Goal: Check status: Check status

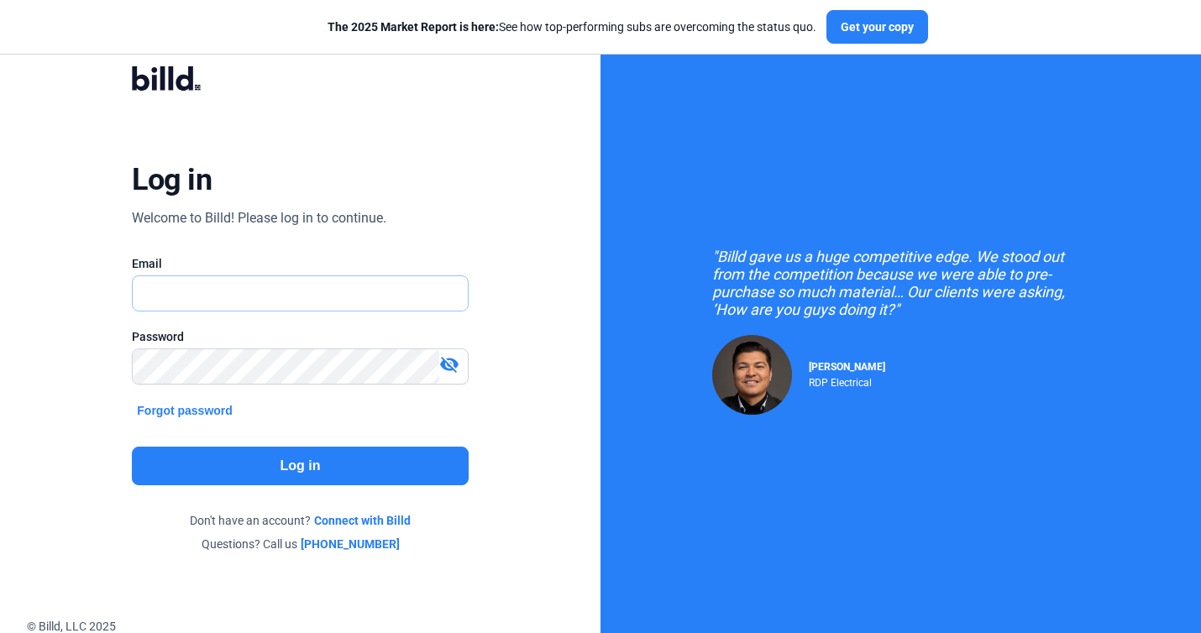
click at [329, 299] on input "text" at bounding box center [300, 293] width 334 height 34
type input "[EMAIL_ADDRESS][DOMAIN_NAME]"
click at [294, 459] on button "Log in" at bounding box center [300, 466] width 336 height 39
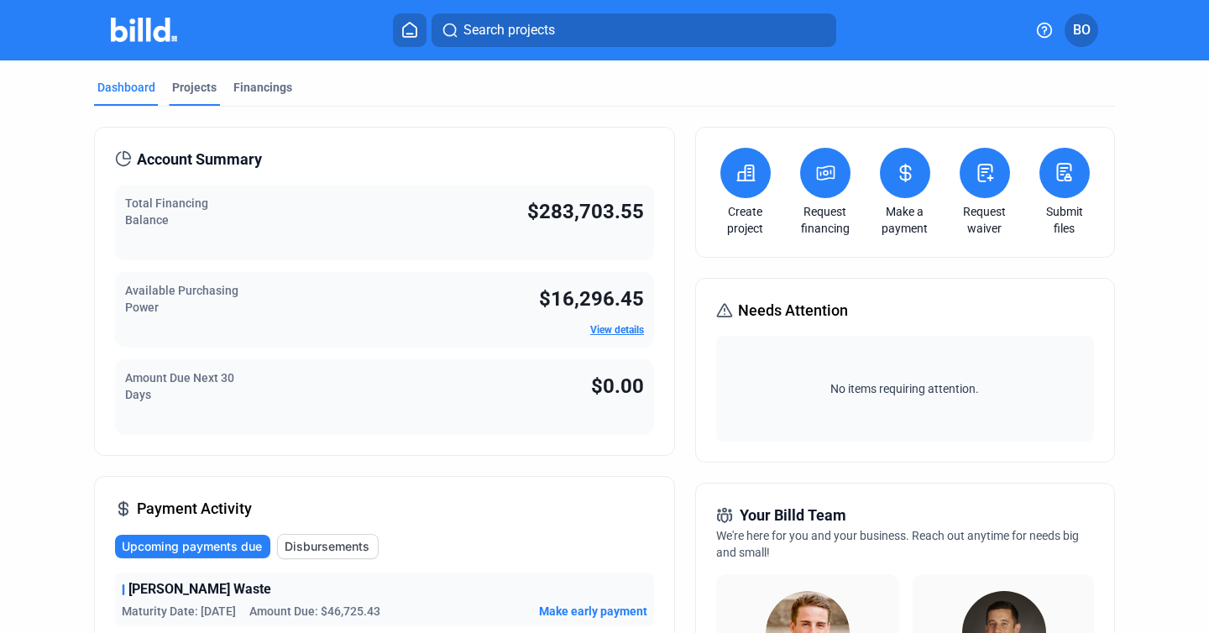
click at [198, 92] on div "Projects" at bounding box center [194, 87] width 45 height 17
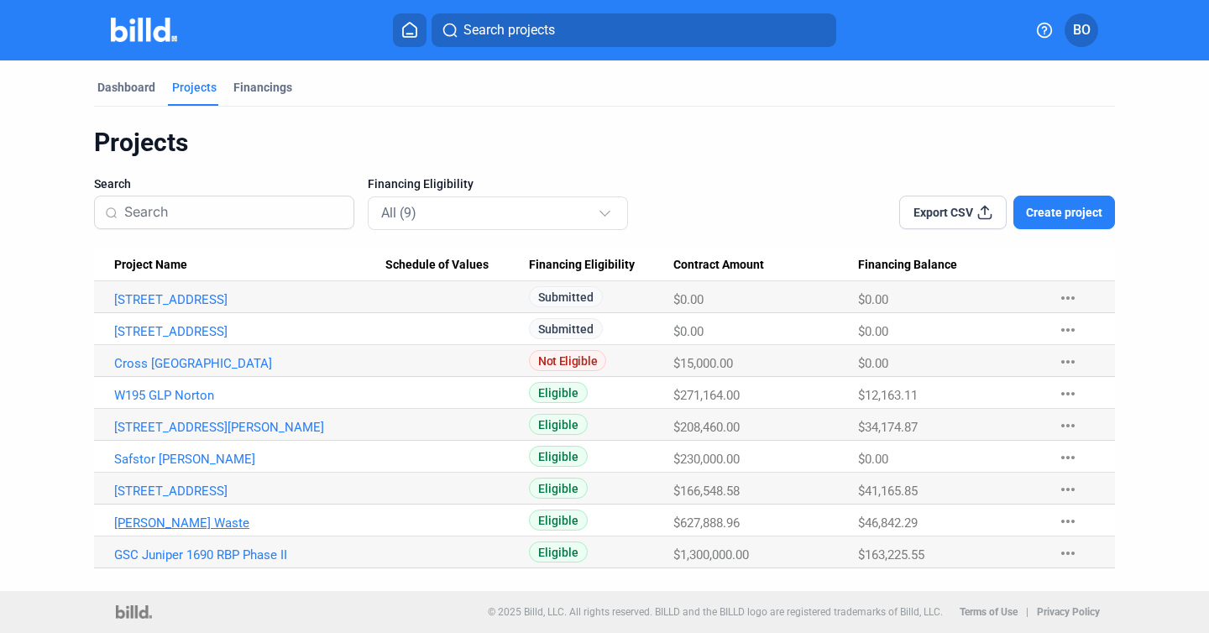
click at [162, 307] on link "[PERSON_NAME] Waste" at bounding box center [249, 299] width 271 height 15
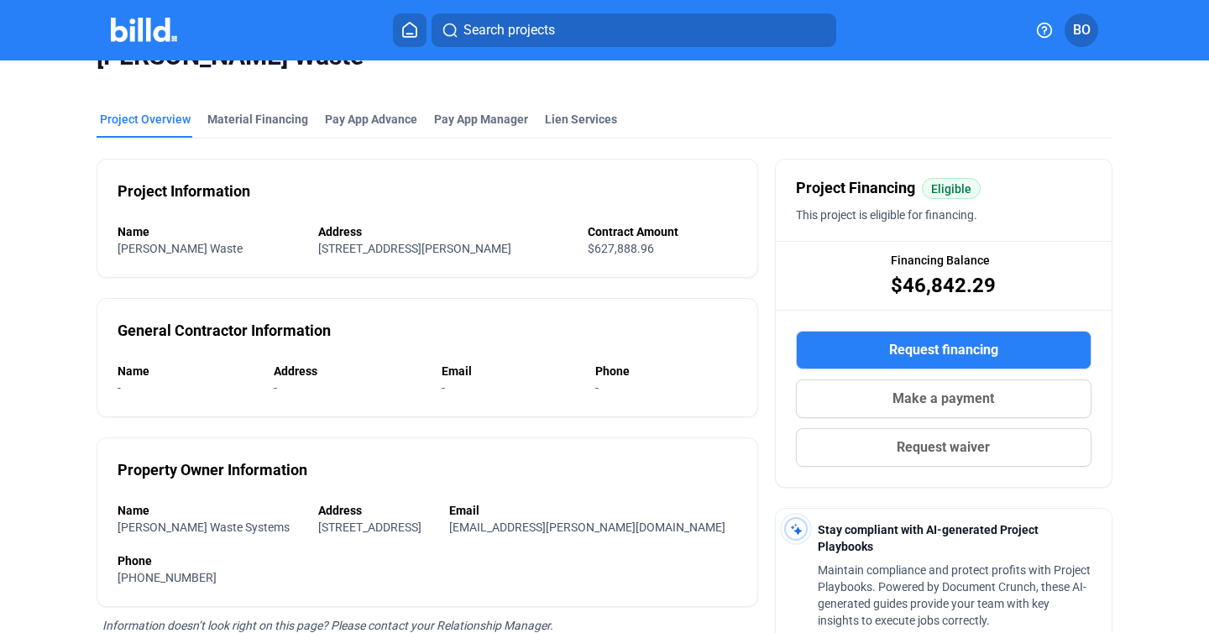
scroll to position [39, 0]
click at [265, 123] on div "Material Financing" at bounding box center [257, 120] width 101 height 17
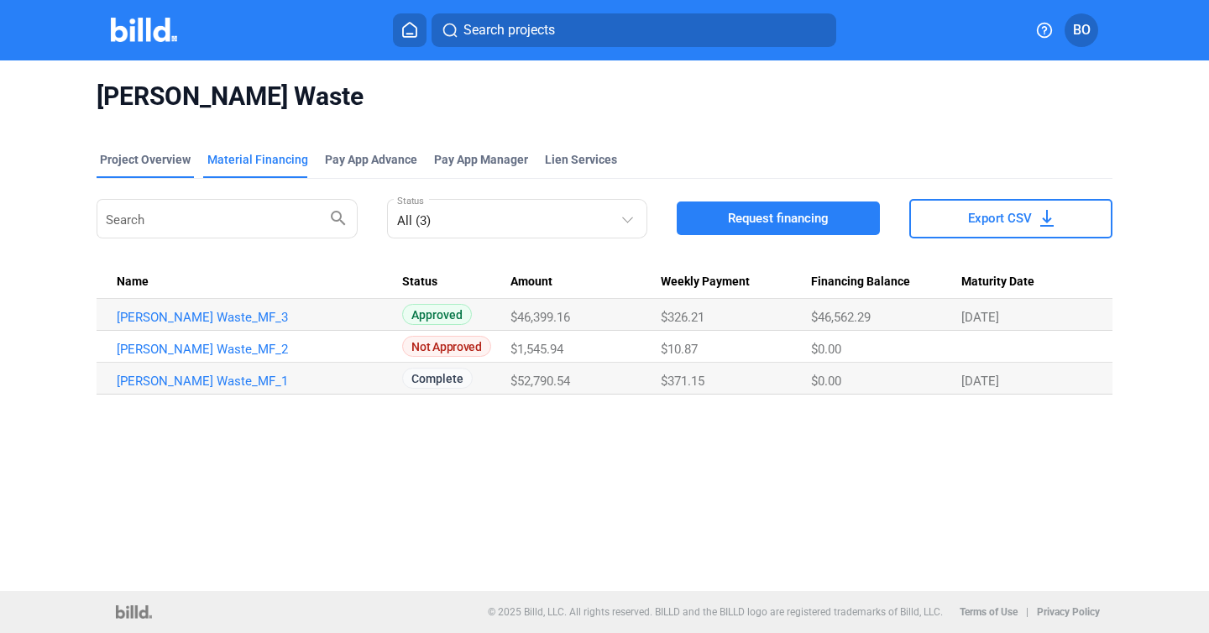
click at [140, 160] on div "Project Overview" at bounding box center [145, 159] width 91 height 17
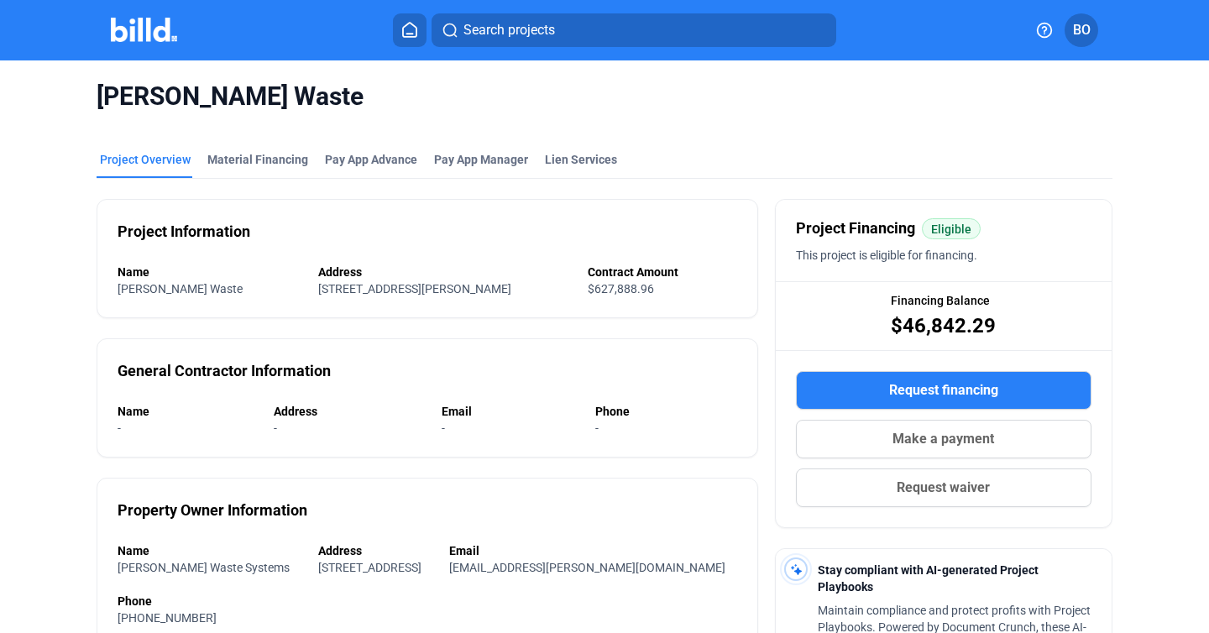
click at [139, 22] on img at bounding box center [144, 30] width 66 height 24
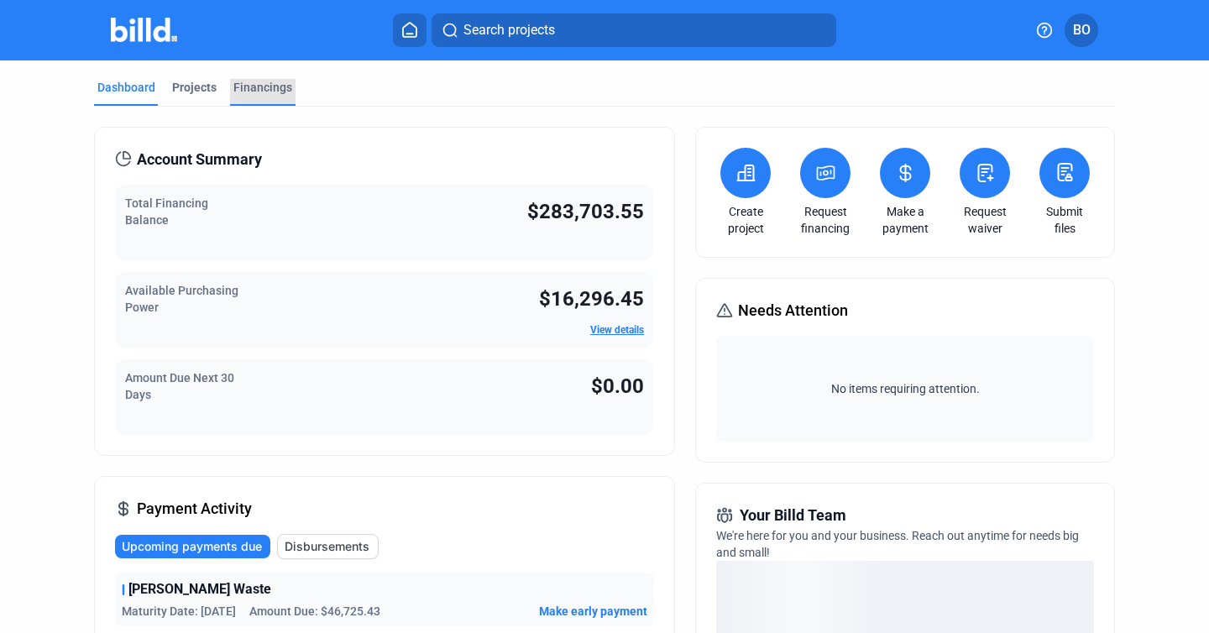
click at [257, 87] on div "Financings" at bounding box center [262, 87] width 59 height 17
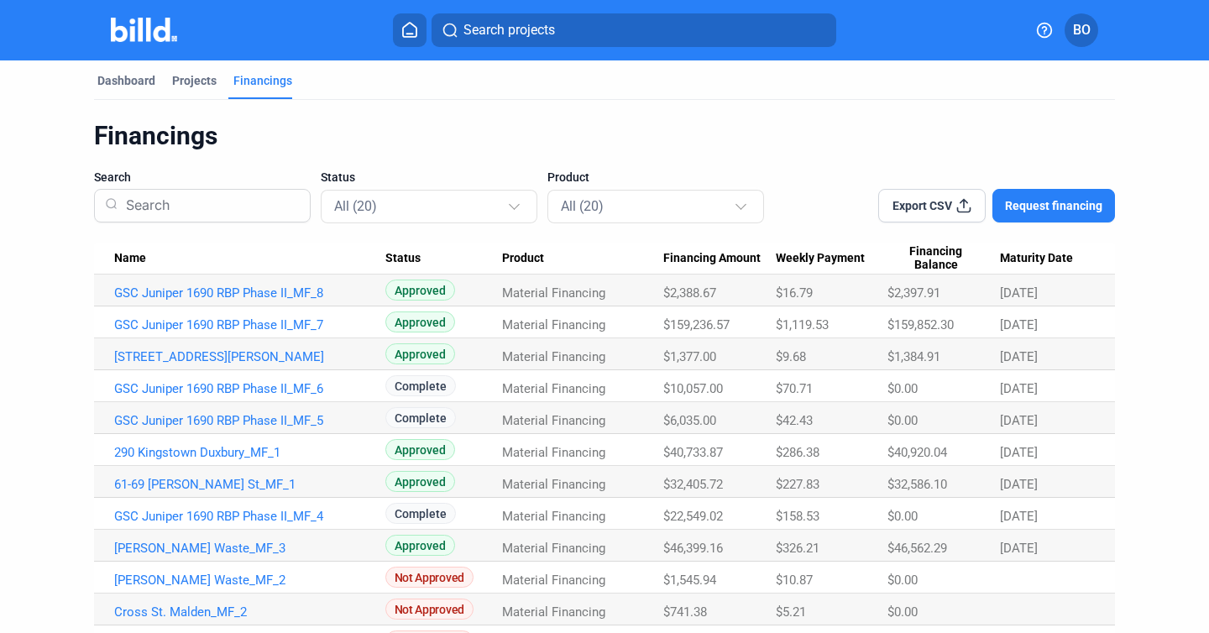
scroll to position [2, 0]
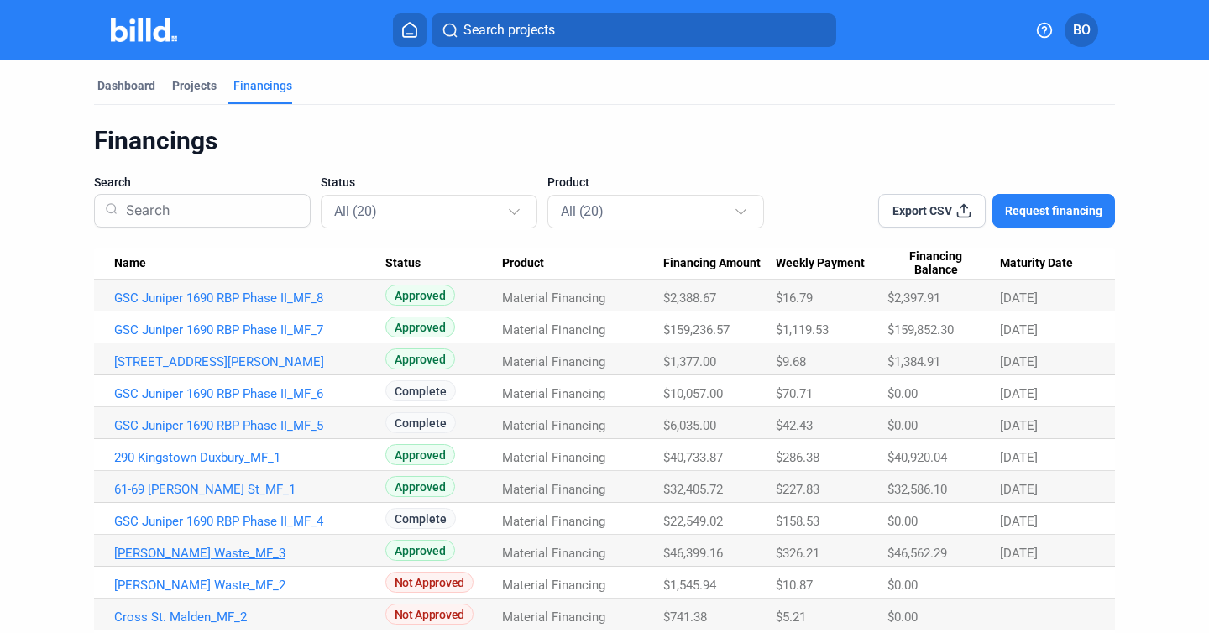
click at [153, 306] on link "[PERSON_NAME] Waste_MF_3" at bounding box center [249, 298] width 271 height 15
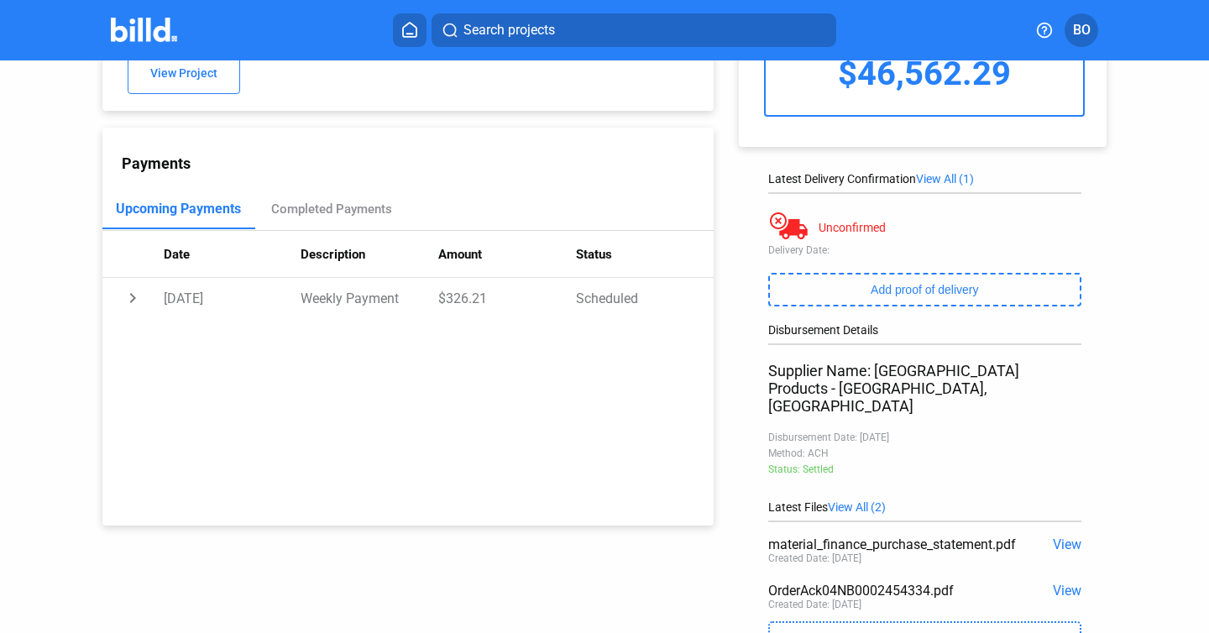
scroll to position [249, 0]
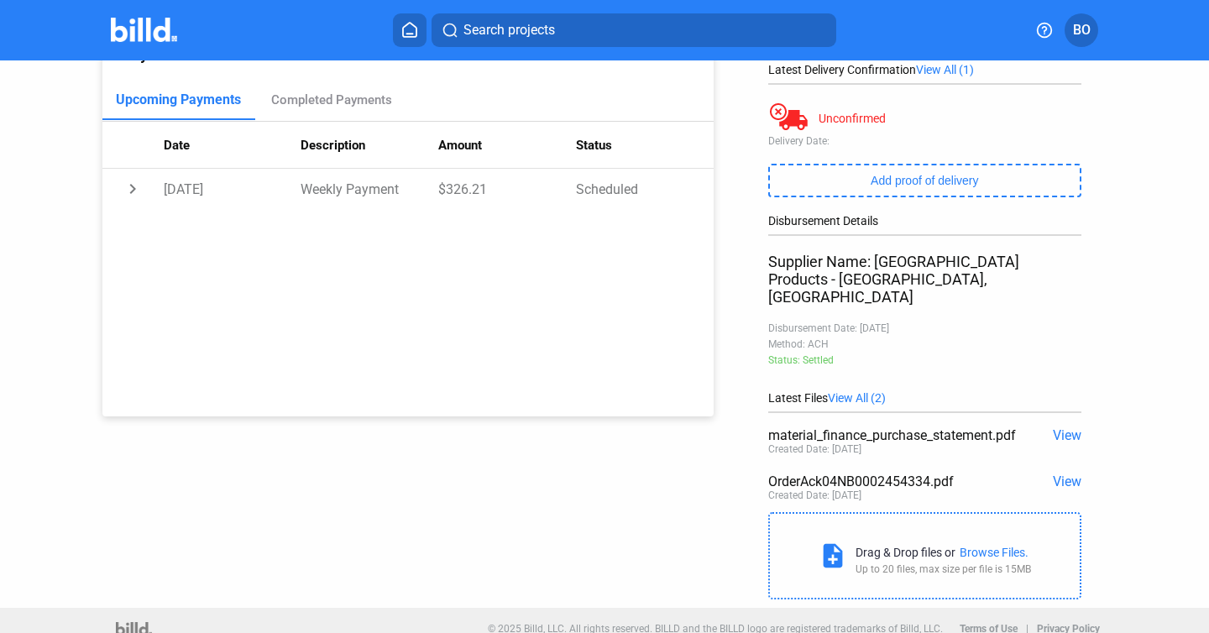
click at [1068, 428] on span "View" at bounding box center [1067, 436] width 29 height 16
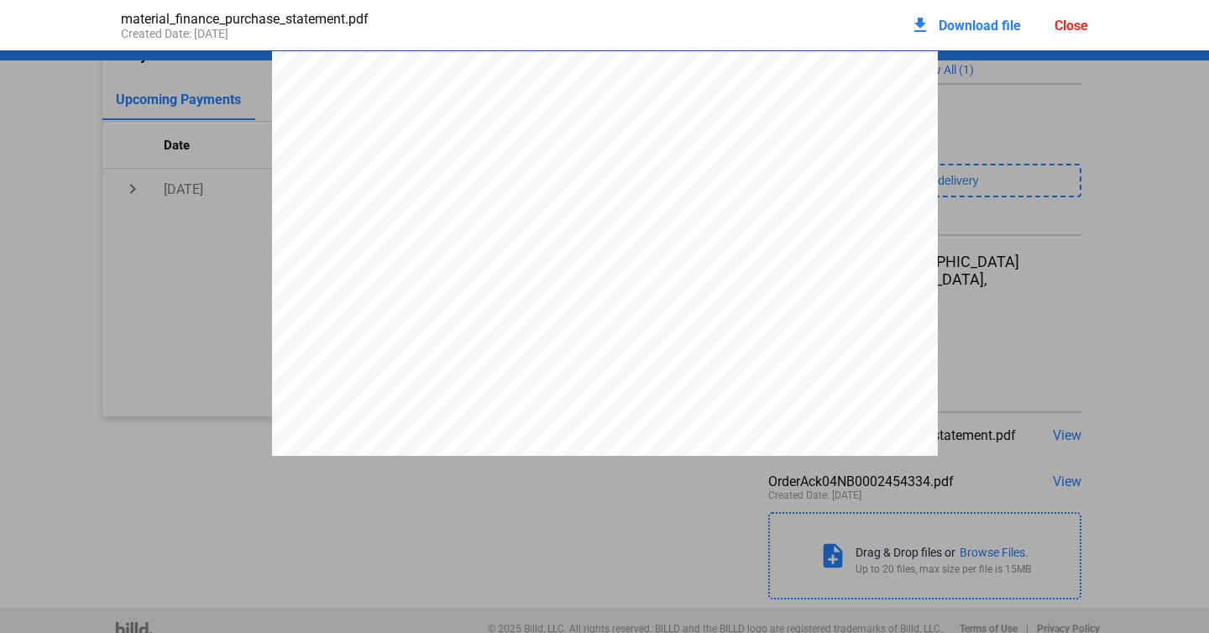
scroll to position [8, 0]
click at [1082, 16] on div "download Download file Close" at bounding box center [999, 25] width 178 height 37
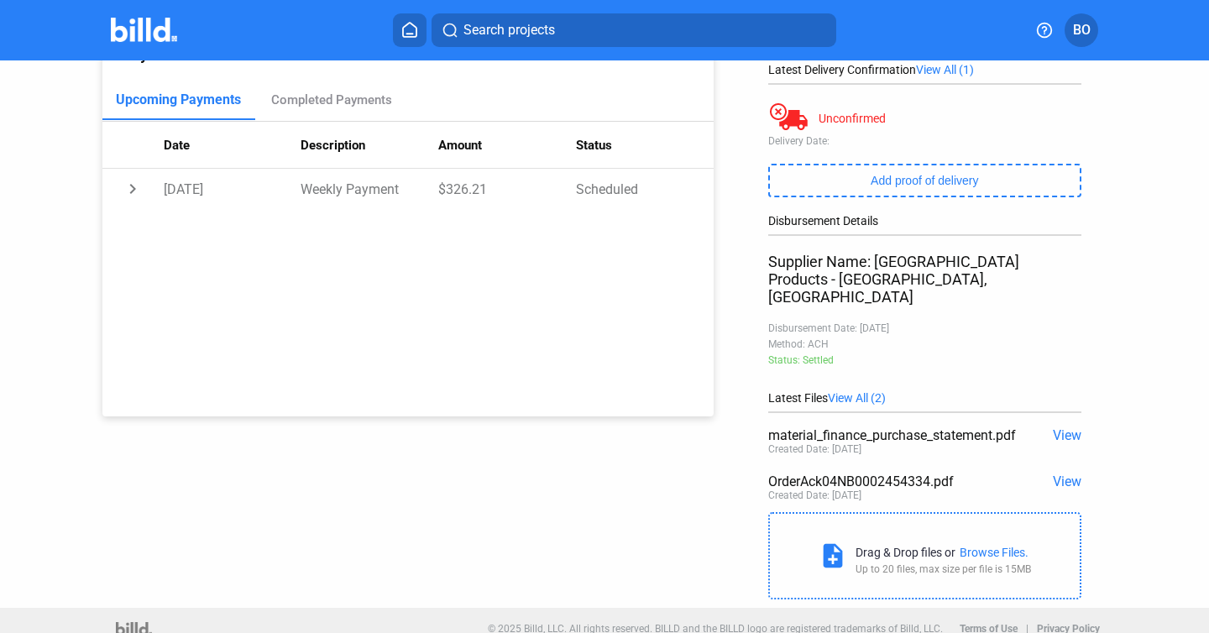
click at [1062, 474] on span "View" at bounding box center [1067, 482] width 29 height 16
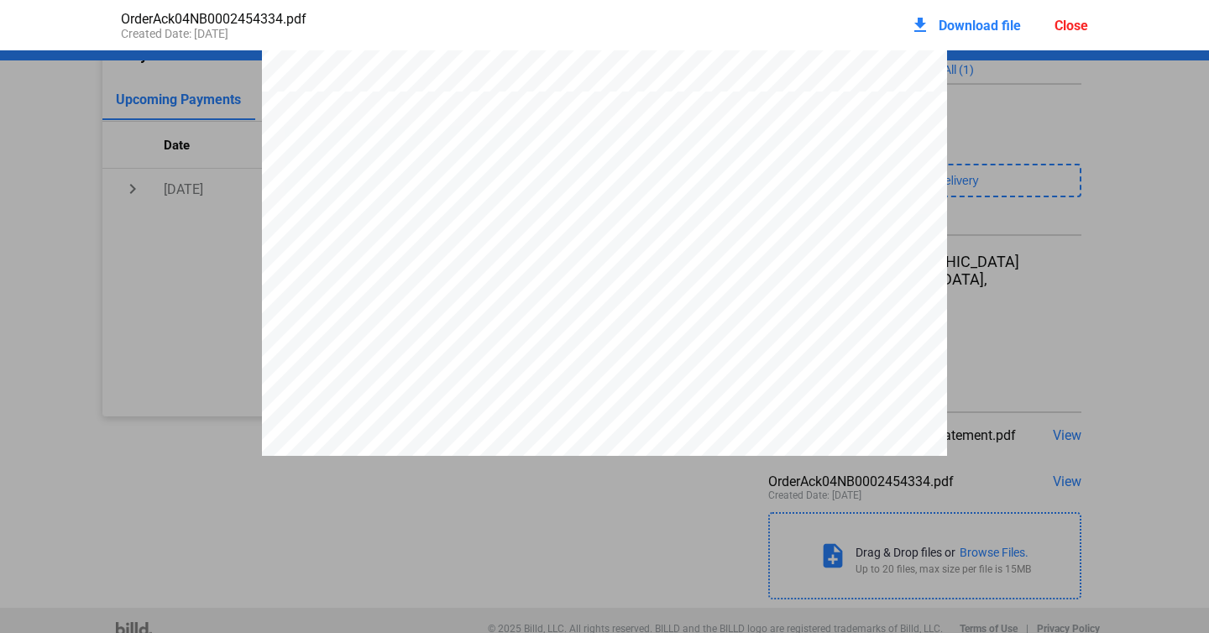
scroll to position [547, 0]
click at [919, 24] on mat-icon "download" at bounding box center [920, 25] width 20 height 20
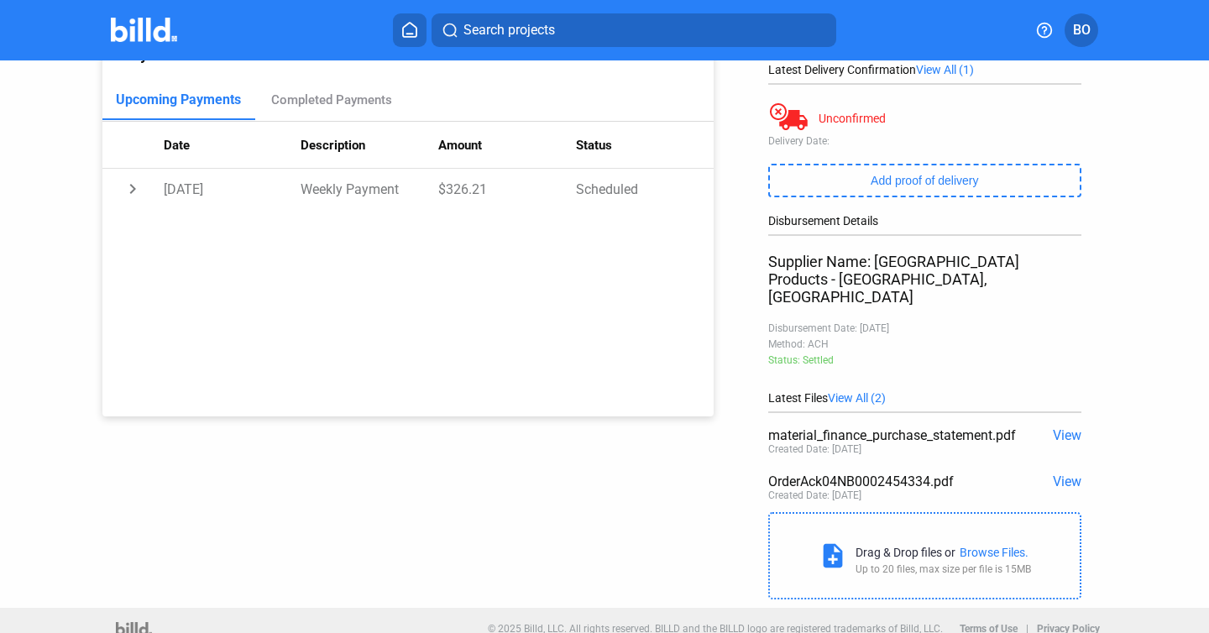
click at [426, 273] on div "Payments Upcoming Payments Completed Payments Date Description Amount Status ch…" at bounding box center [407, 217] width 611 height 398
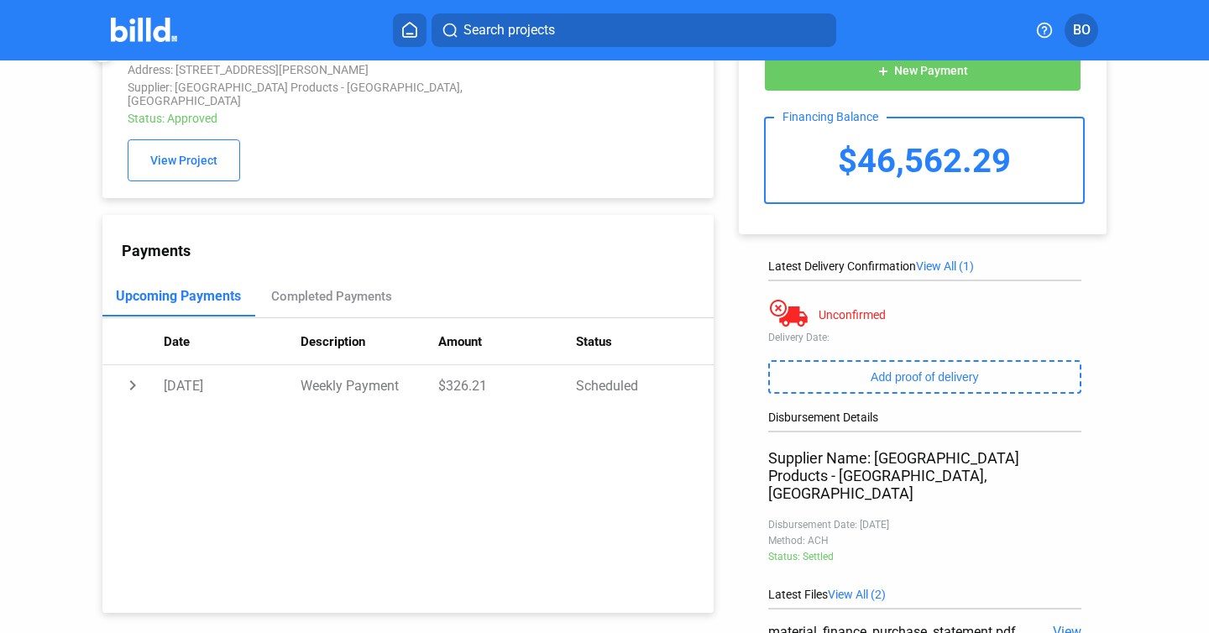
scroll to position [0, 0]
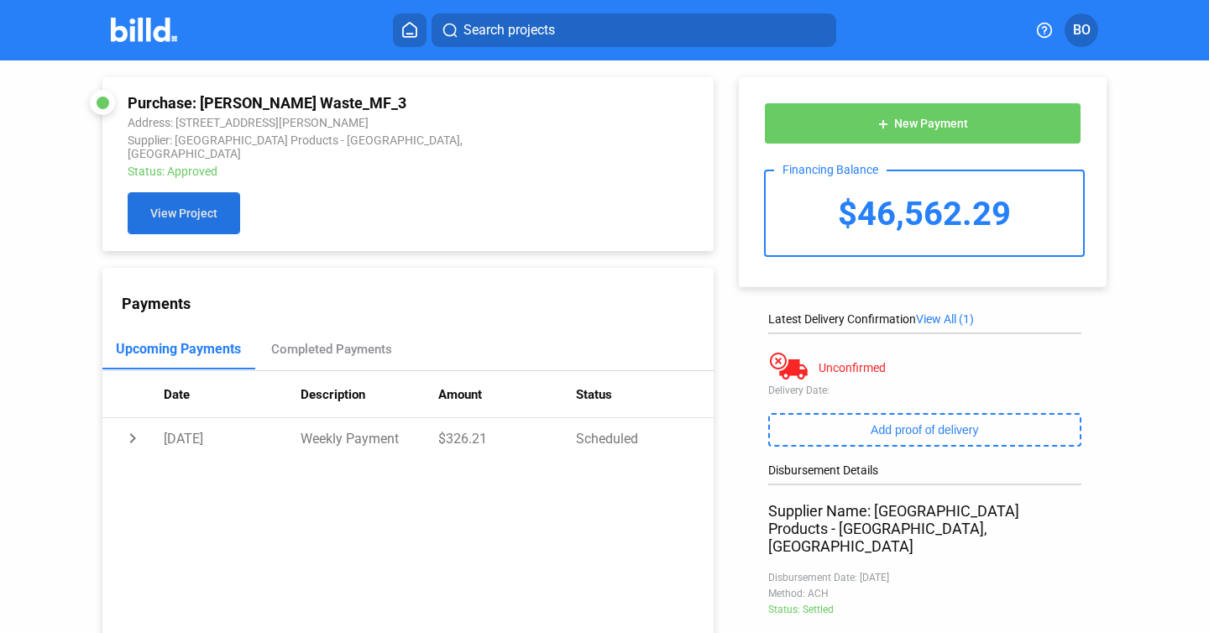
click at [210, 207] on span "View Project" at bounding box center [183, 213] width 67 height 13
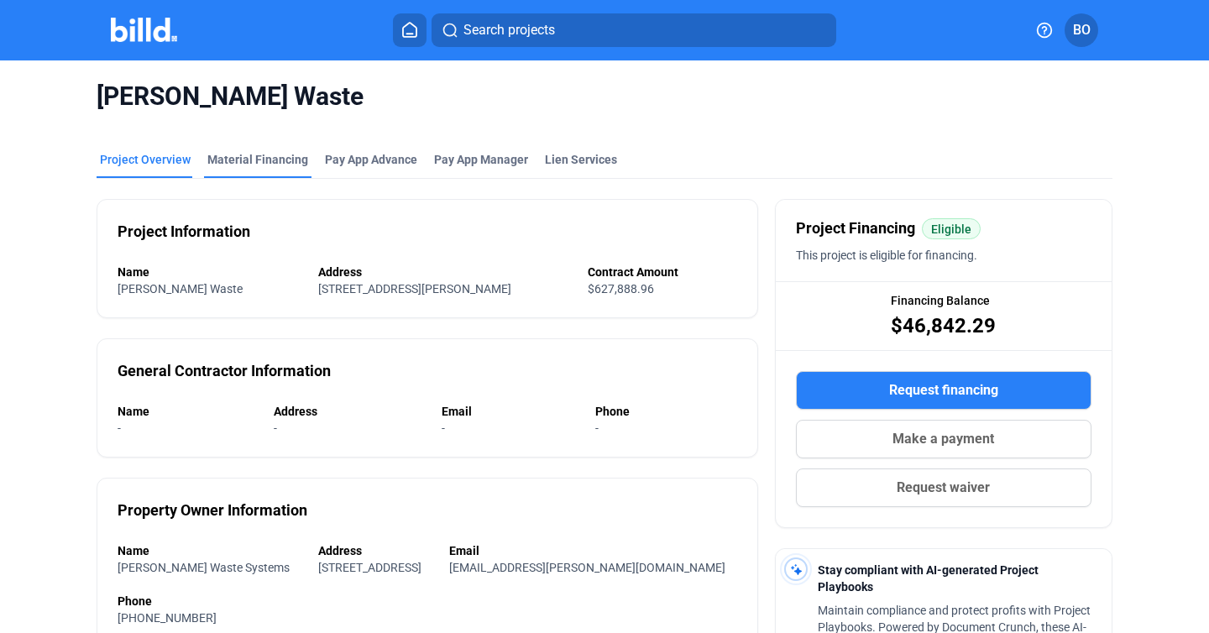
click at [250, 161] on div "Material Financing" at bounding box center [257, 159] width 101 height 17
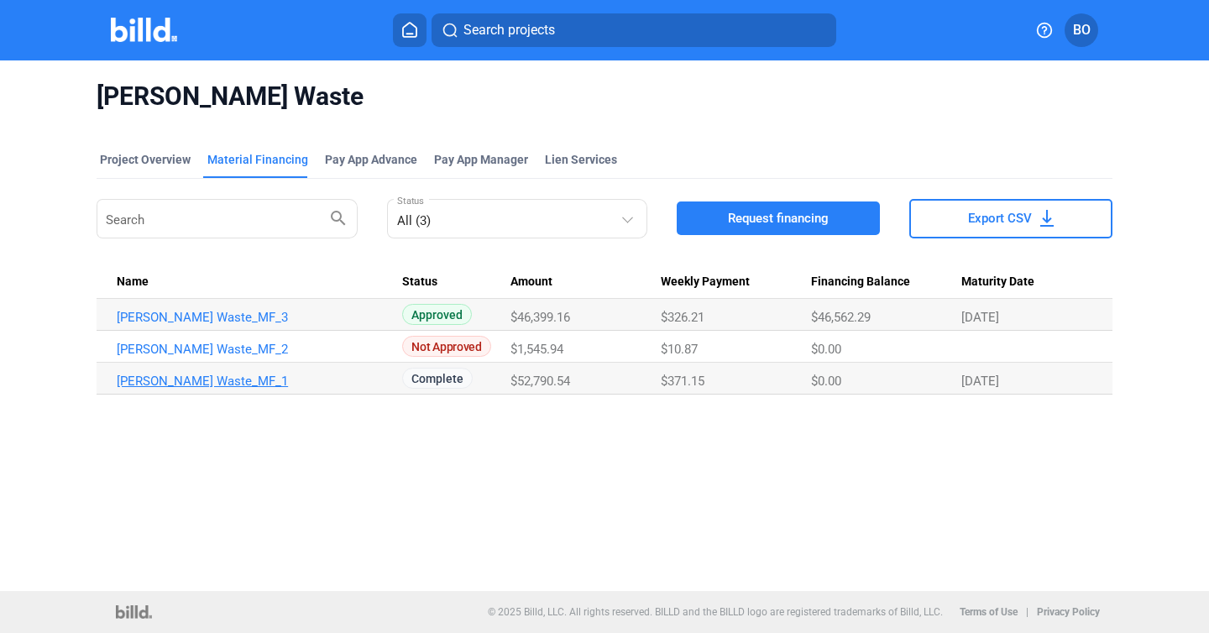
click at [207, 325] on link "[PERSON_NAME] Waste_MF_1" at bounding box center [252, 317] width 271 height 15
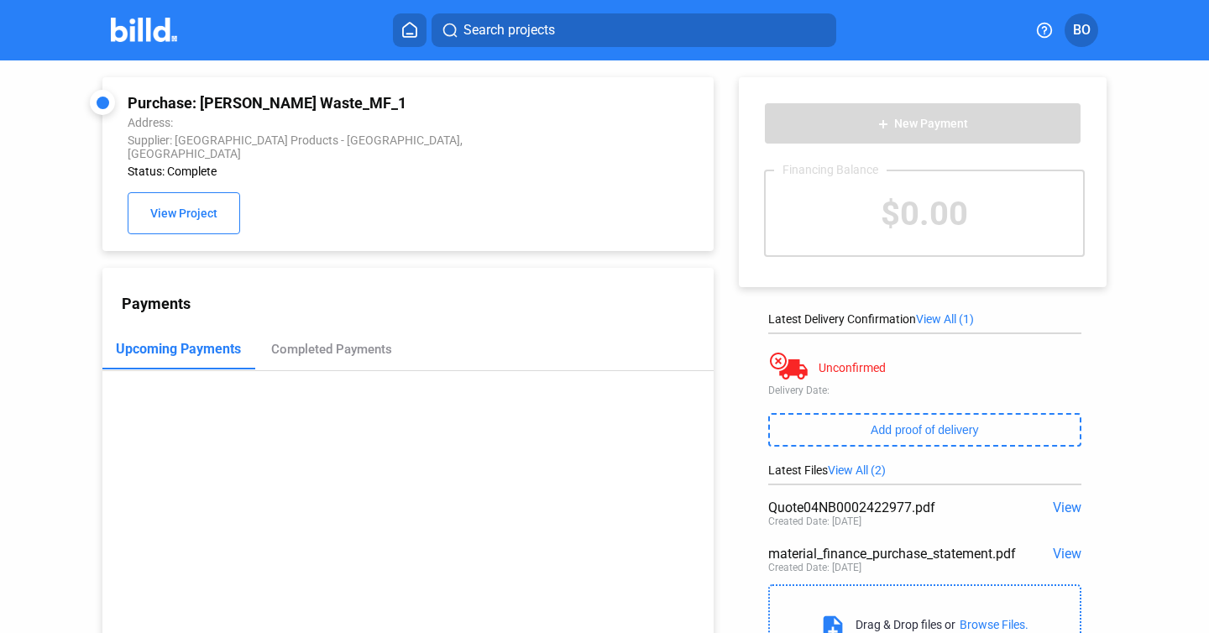
scroll to position [90, 0]
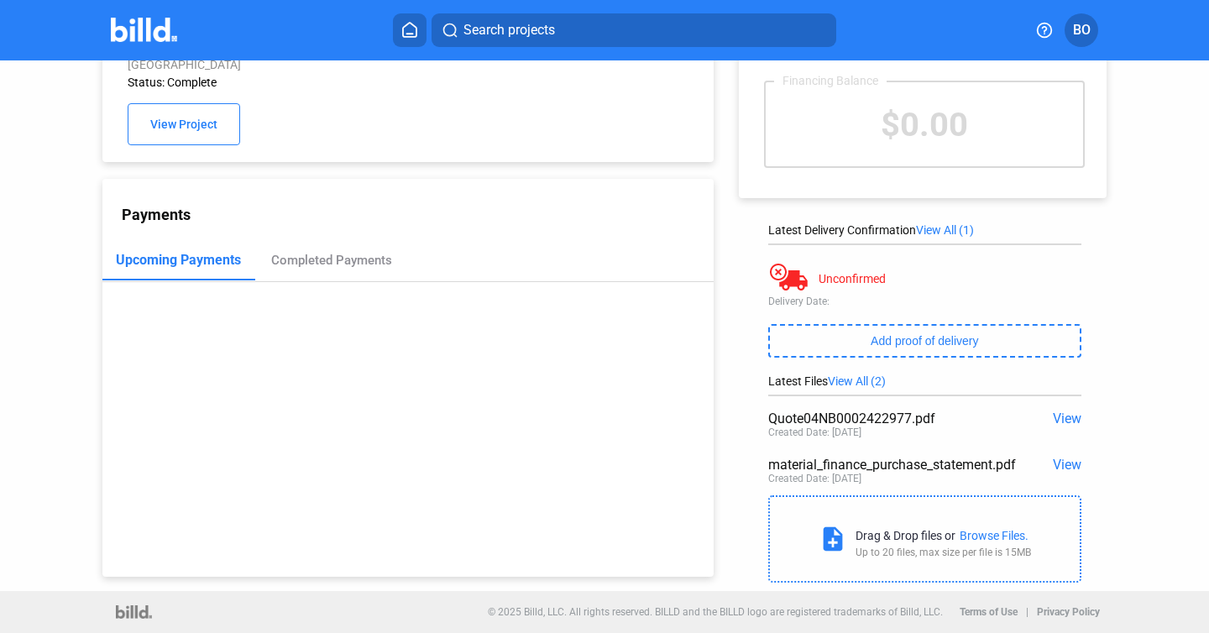
click at [885, 460] on div "material_finance_purchase_statement.pdf" at bounding box center [894, 465] width 251 height 16
click at [1068, 468] on span "View" at bounding box center [1067, 465] width 29 height 16
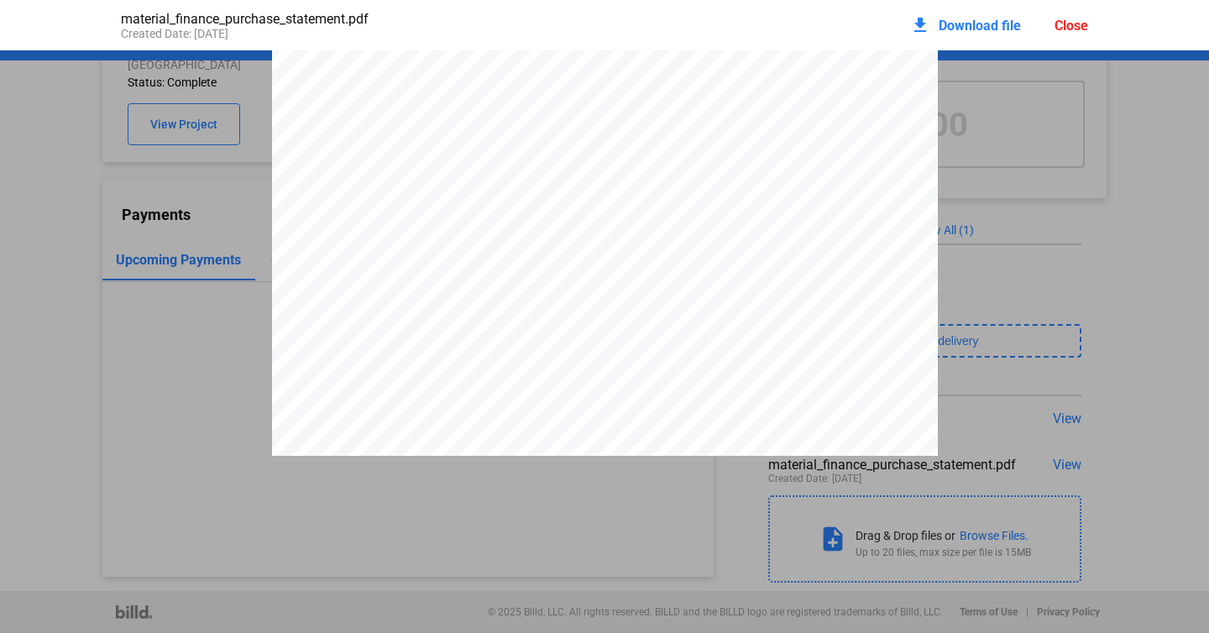
scroll to position [2132, 0]
click at [1083, 27] on div "Close" at bounding box center [1072, 26] width 34 height 16
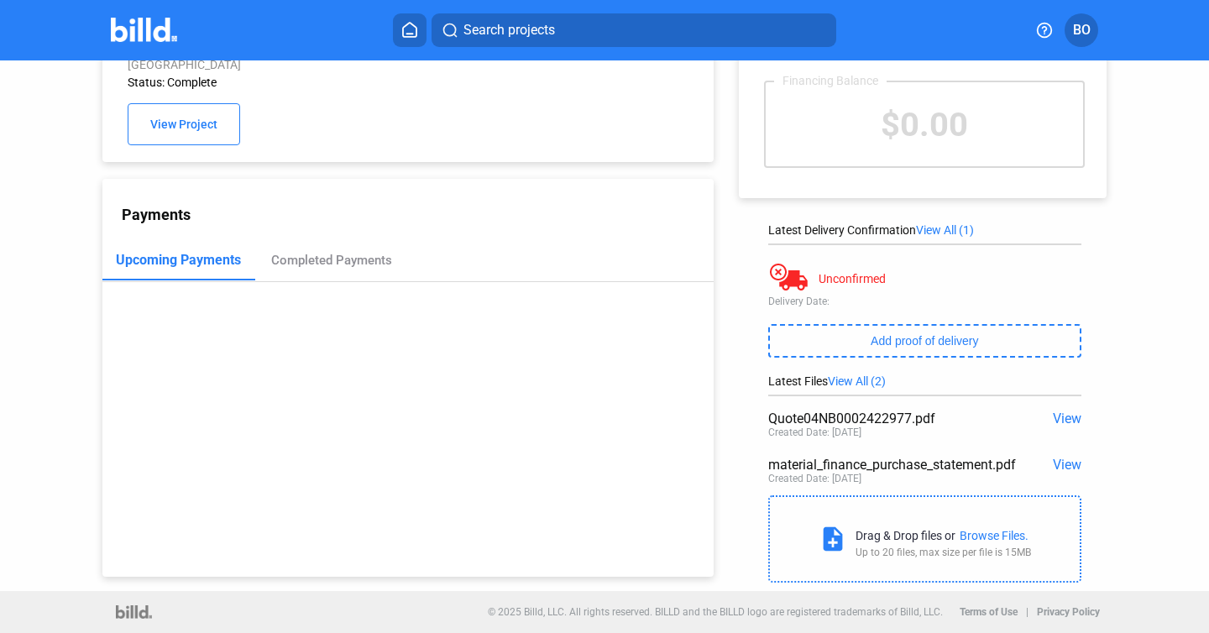
click at [1064, 418] on span "View" at bounding box center [1067, 419] width 29 height 16
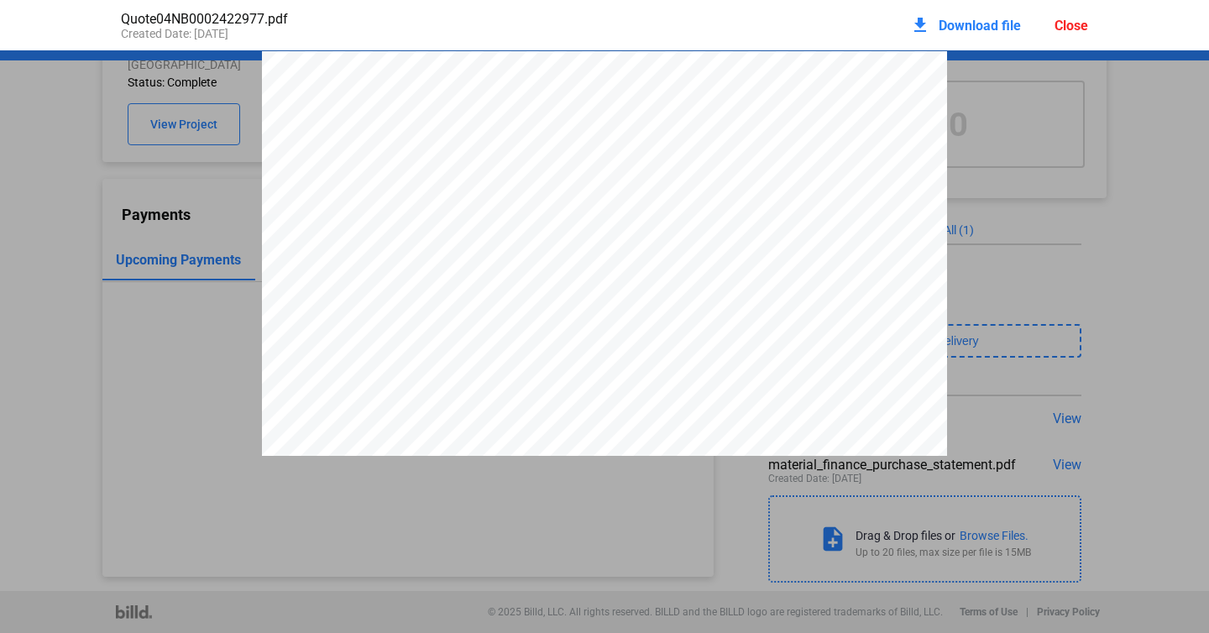
scroll to position [8, 0]
click at [991, 30] on span "Download file" at bounding box center [980, 26] width 82 height 16
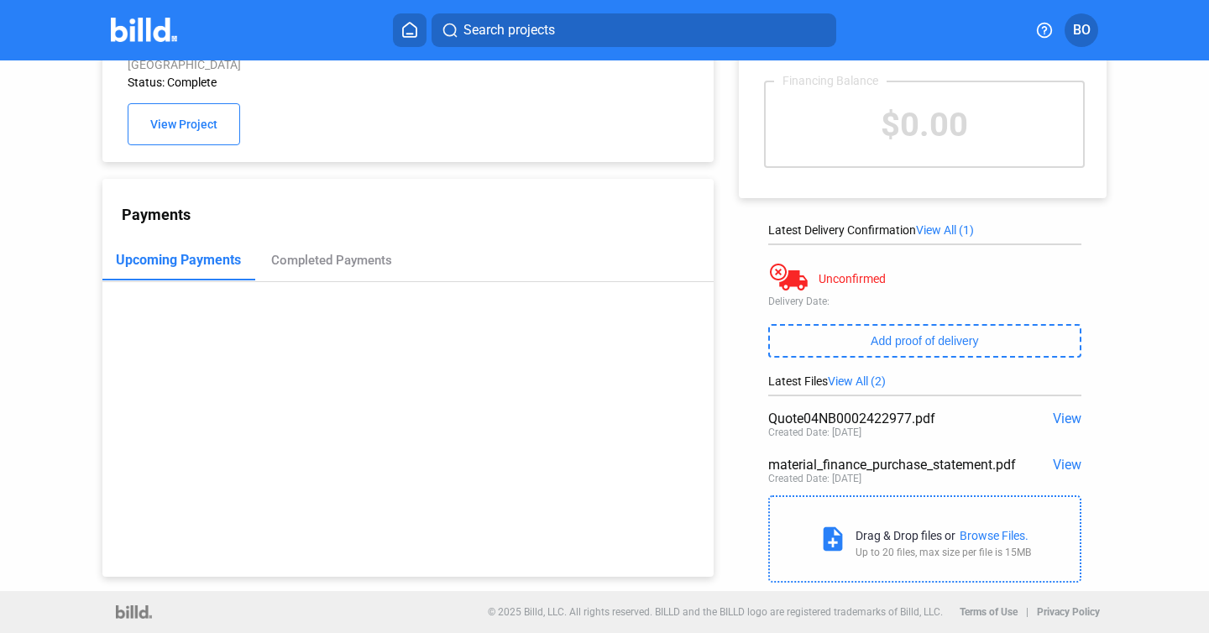
click at [677, 96] on div "Purchase: [PERSON_NAME] Waste_MF_1 Address: [STREET_ADDRESS][PERSON_NAME] Suppl…" at bounding box center [408, 75] width 561 height 140
click at [725, 95] on div "add New Payment Financing Balance $0.00 Latest Delivery Confirmation View All (…" at bounding box center [931, 281] width 435 height 620
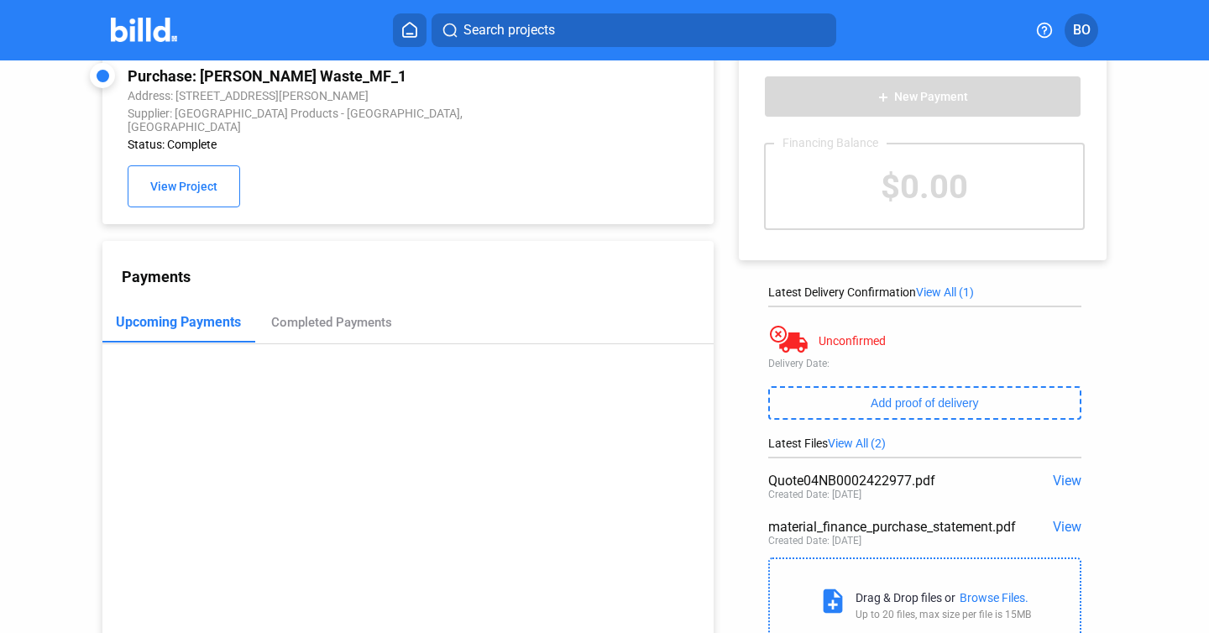
scroll to position [0, 0]
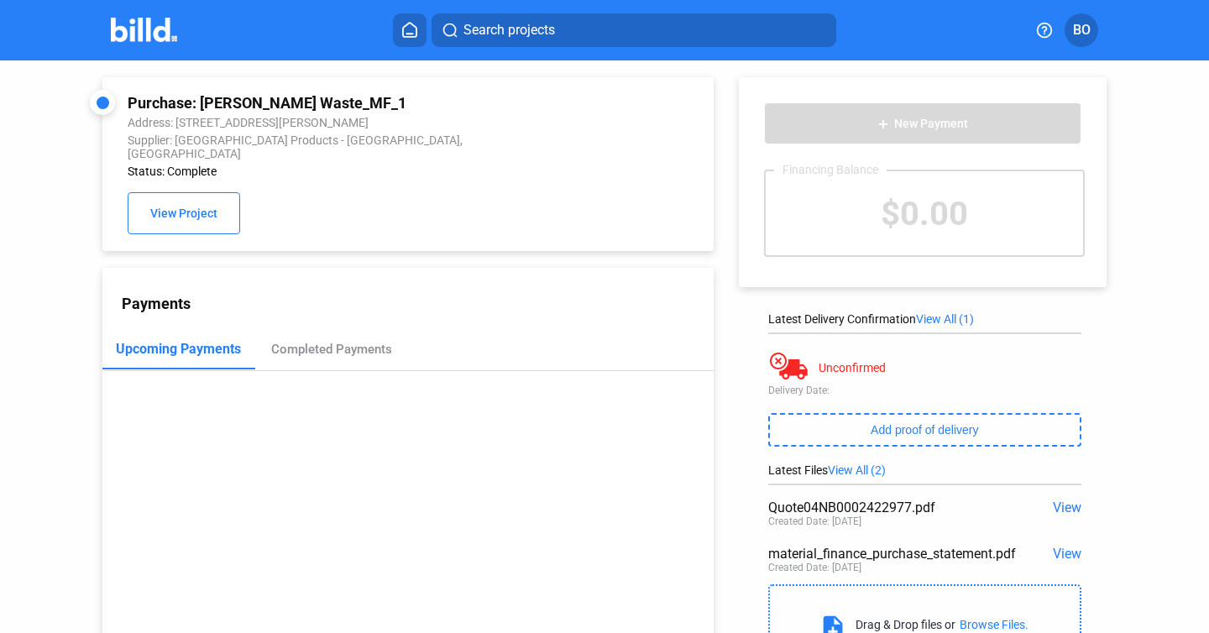
click at [135, 34] on img at bounding box center [144, 30] width 66 height 24
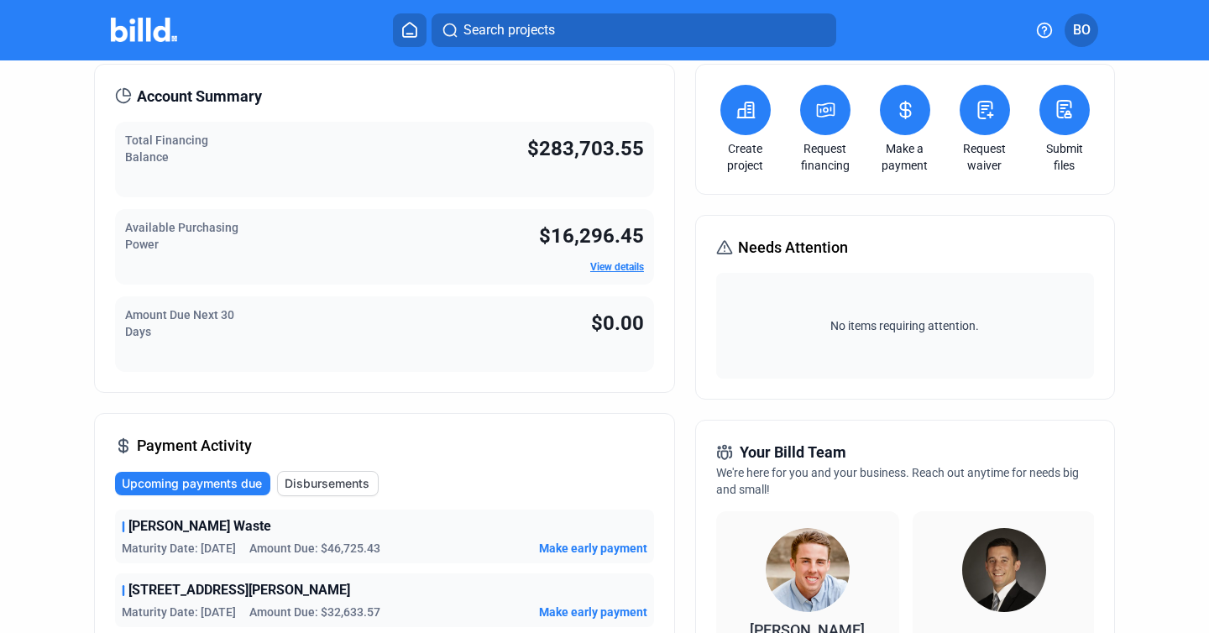
scroll to position [66, 0]
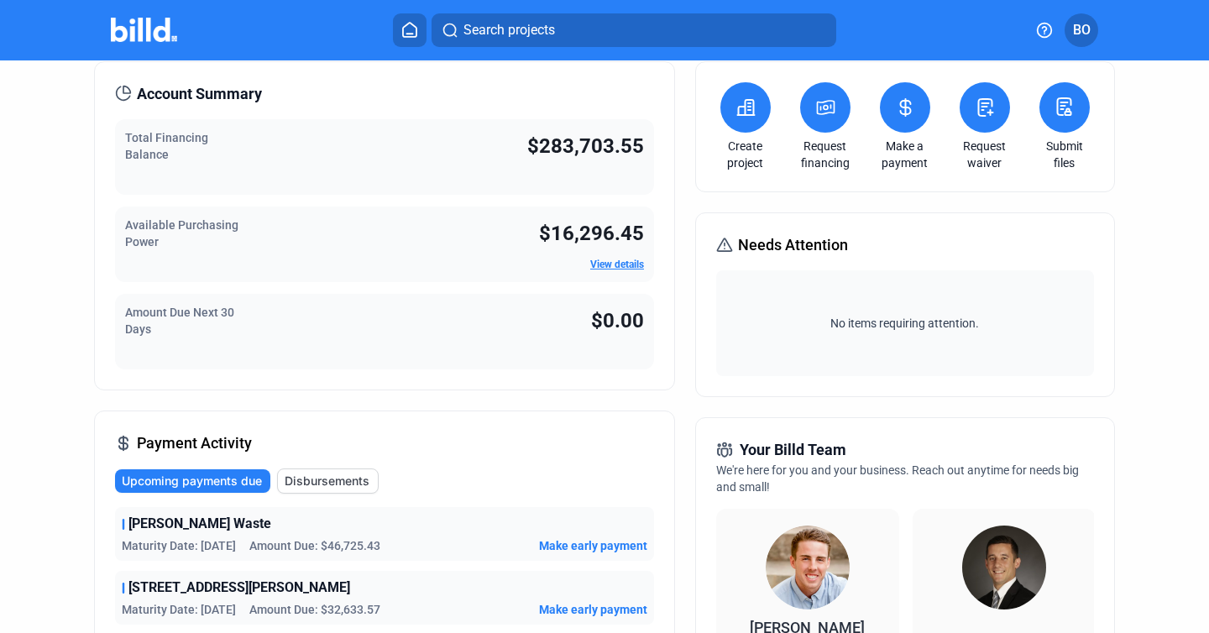
click at [187, 526] on span "[PERSON_NAME] Waste" at bounding box center [200, 524] width 143 height 20
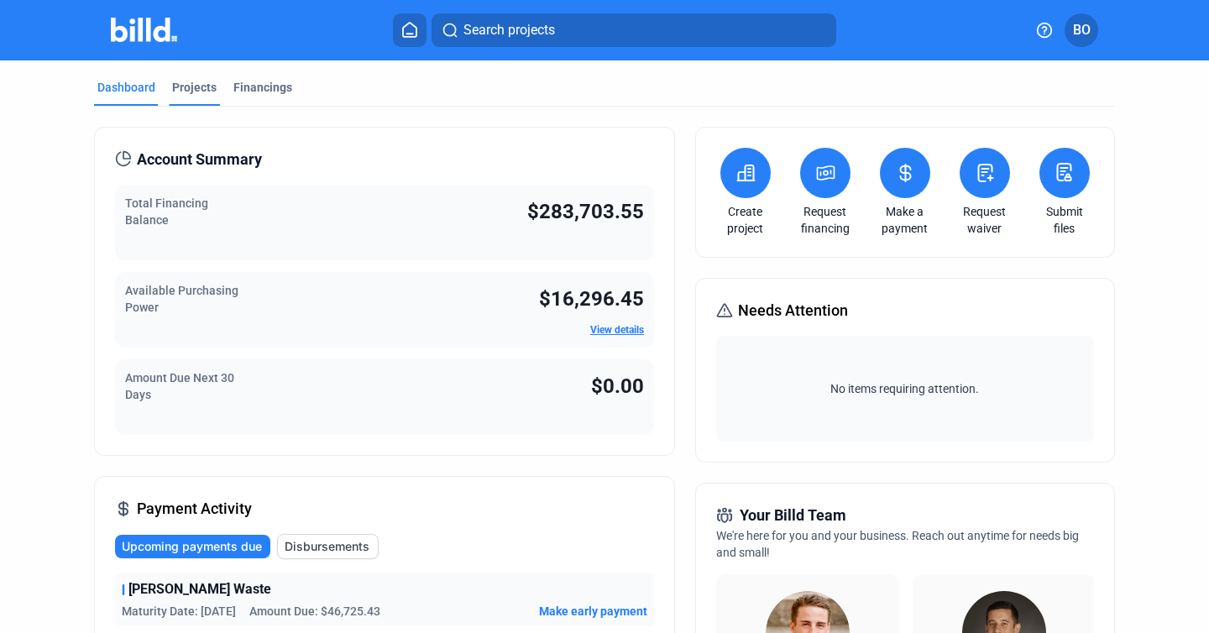
click at [195, 87] on div "Projects" at bounding box center [194, 87] width 45 height 17
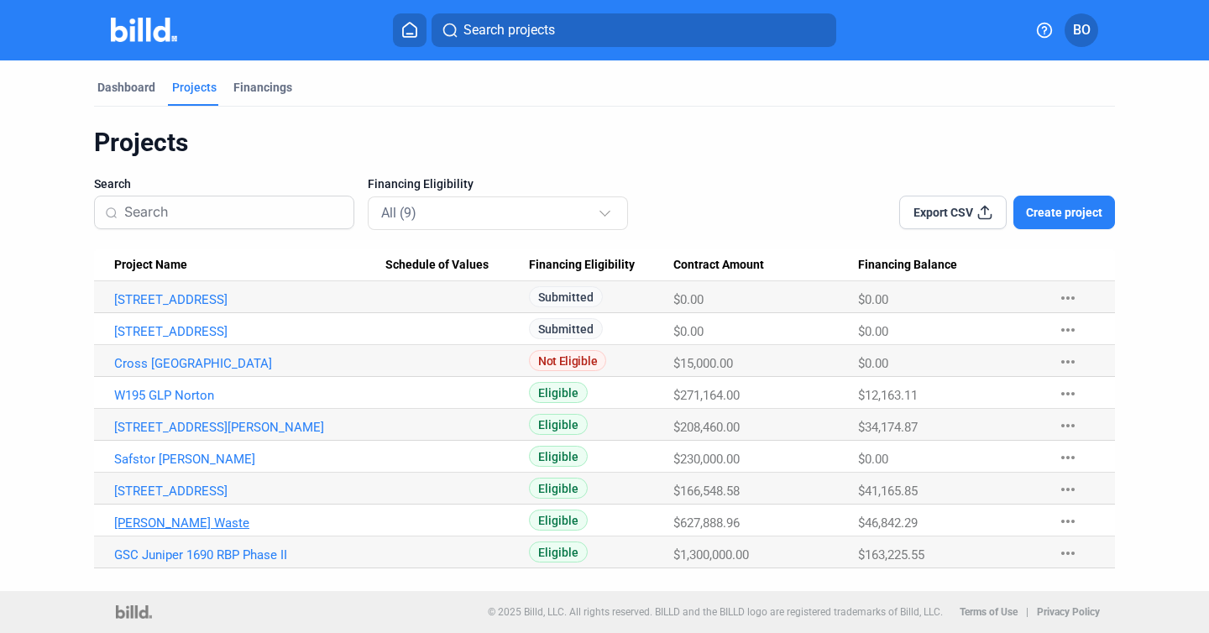
click at [166, 307] on link "[PERSON_NAME] Waste" at bounding box center [249, 299] width 271 height 15
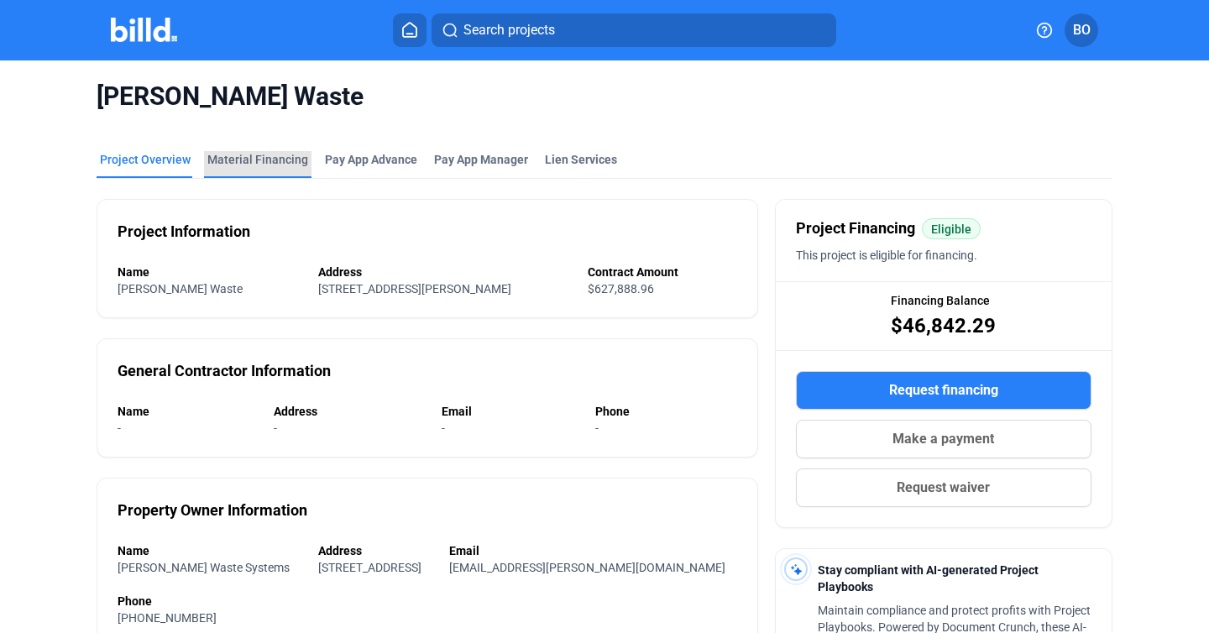
click at [273, 163] on div "Material Financing" at bounding box center [257, 159] width 101 height 17
